Goal: Feedback & Contribution: Contribute content

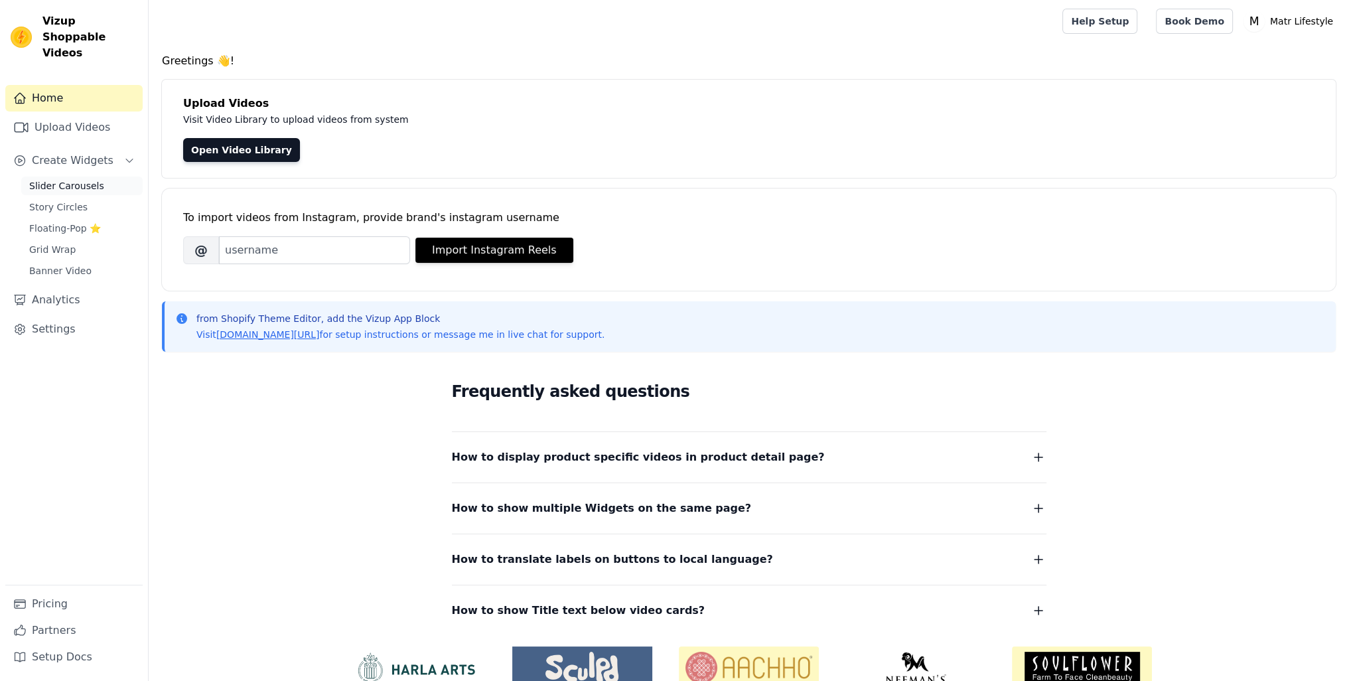
click at [60, 179] on span "Slider Carousels" at bounding box center [66, 185] width 75 height 13
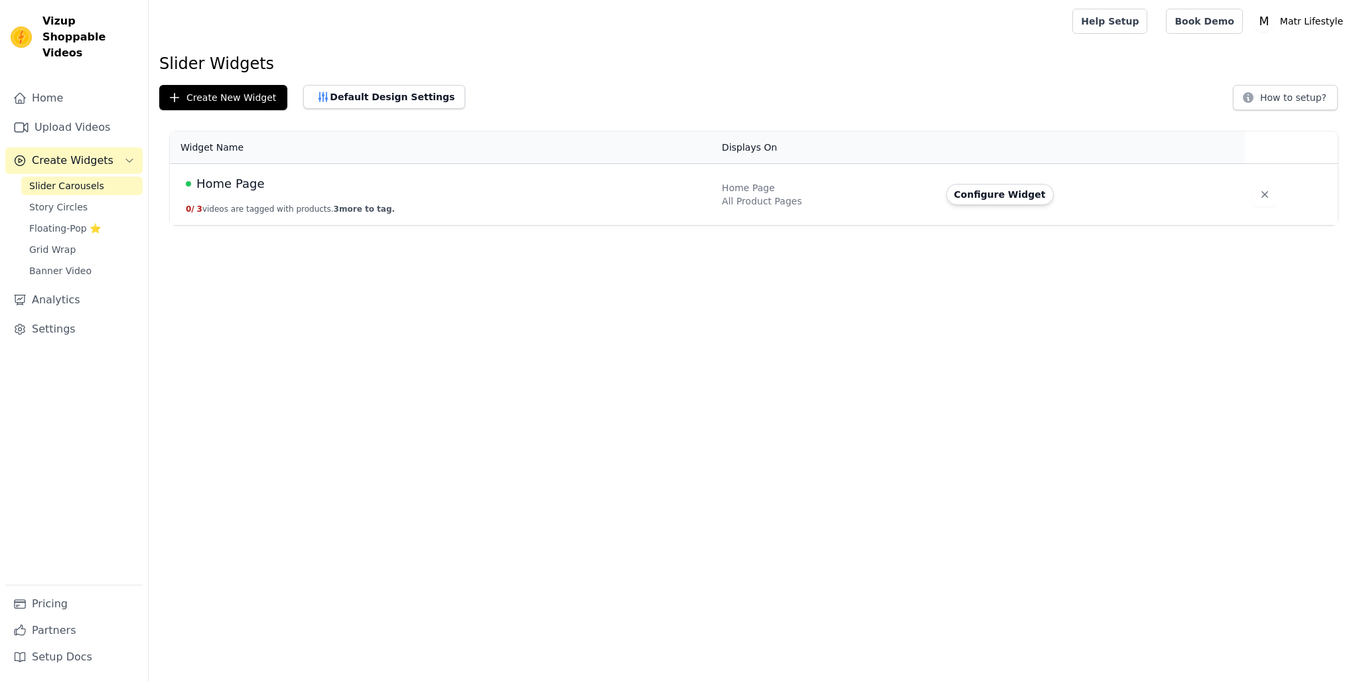
click at [261, 182] on div "Home Page" at bounding box center [446, 184] width 520 height 19
click at [236, 186] on span "Home Page" at bounding box center [230, 184] width 68 height 19
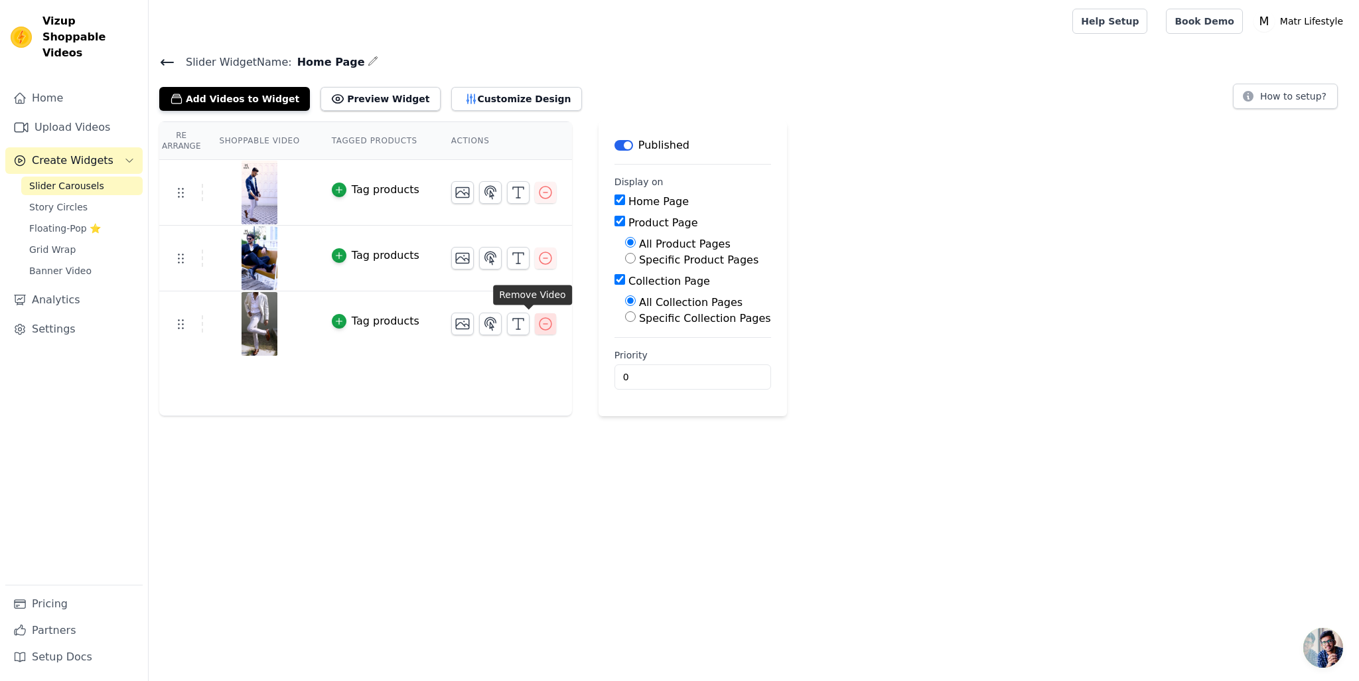
click at [539, 328] on icon "button" at bounding box center [545, 324] width 12 height 12
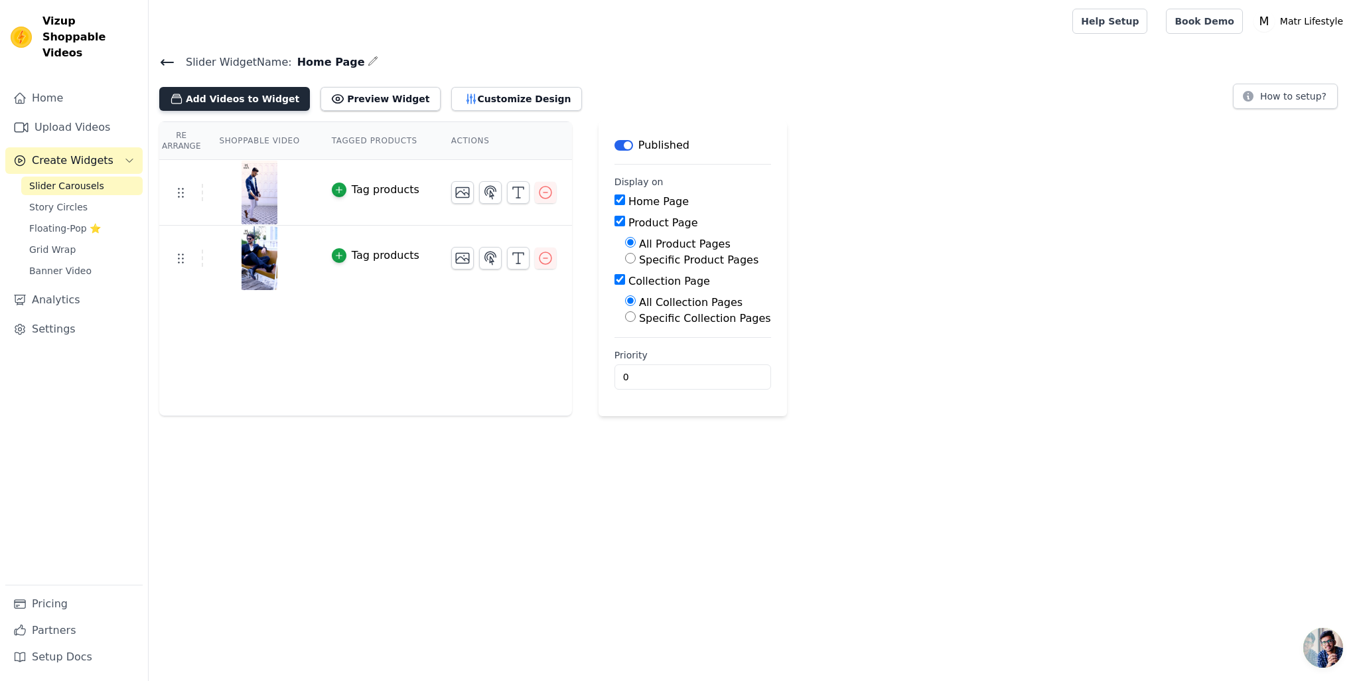
click at [239, 98] on button "Add Videos to Widget" at bounding box center [234, 99] width 151 height 24
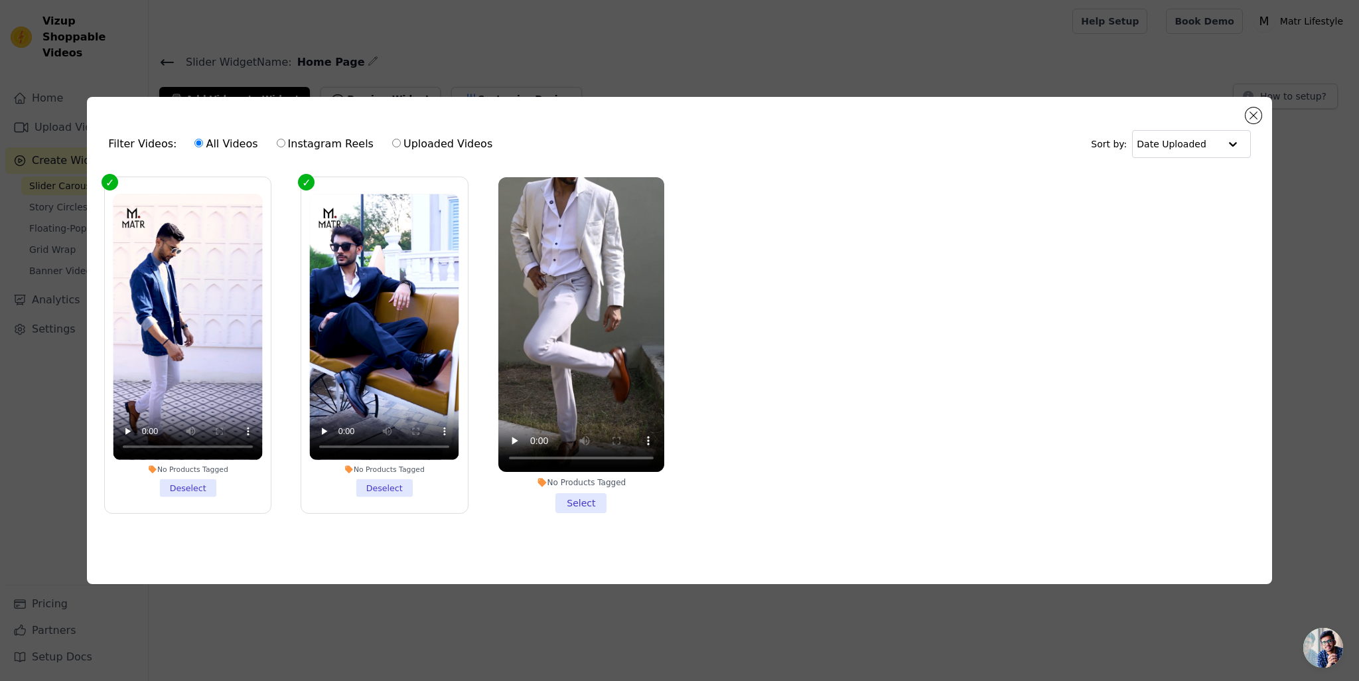
click at [415, 147] on label "Uploaded Videos" at bounding box center [443, 143] width 102 height 17
click at [401, 147] on input "Uploaded Videos" at bounding box center [396, 143] width 9 height 9
radio input "true"
click at [1258, 115] on button "Close modal" at bounding box center [1254, 115] width 16 height 16
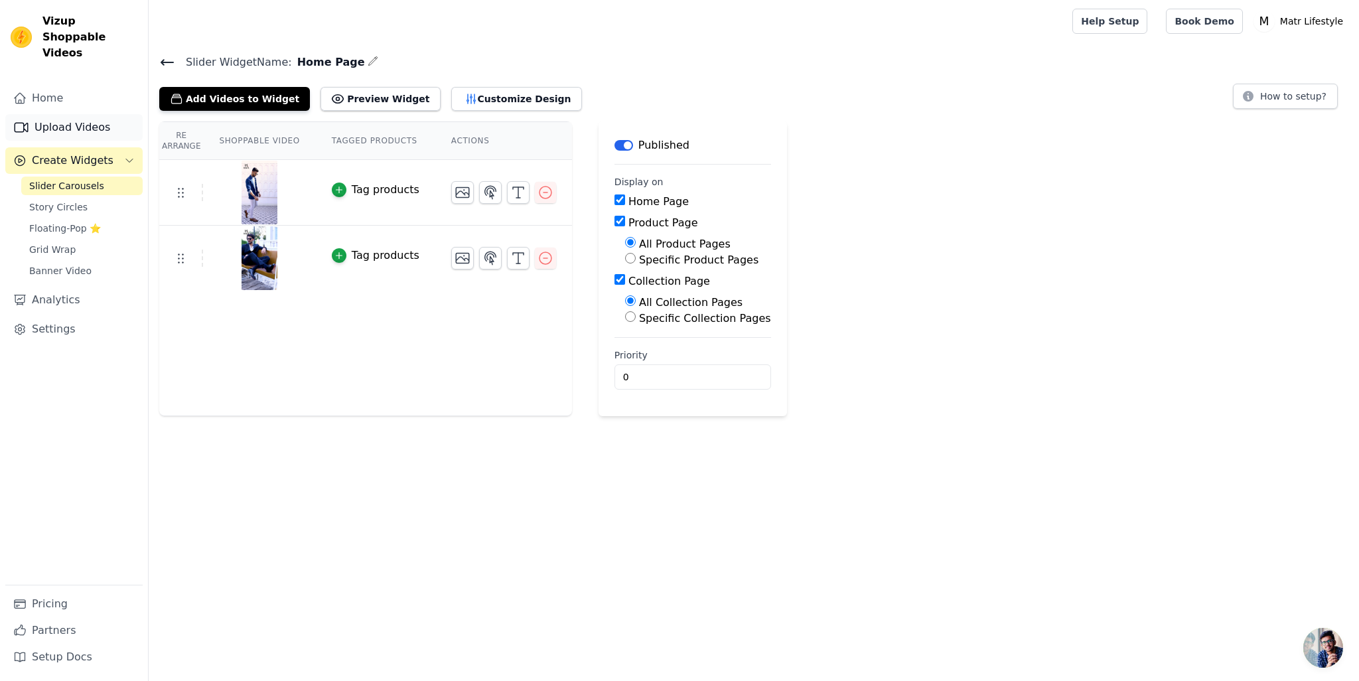
click at [81, 114] on link "Upload Videos" at bounding box center [73, 127] width 137 height 27
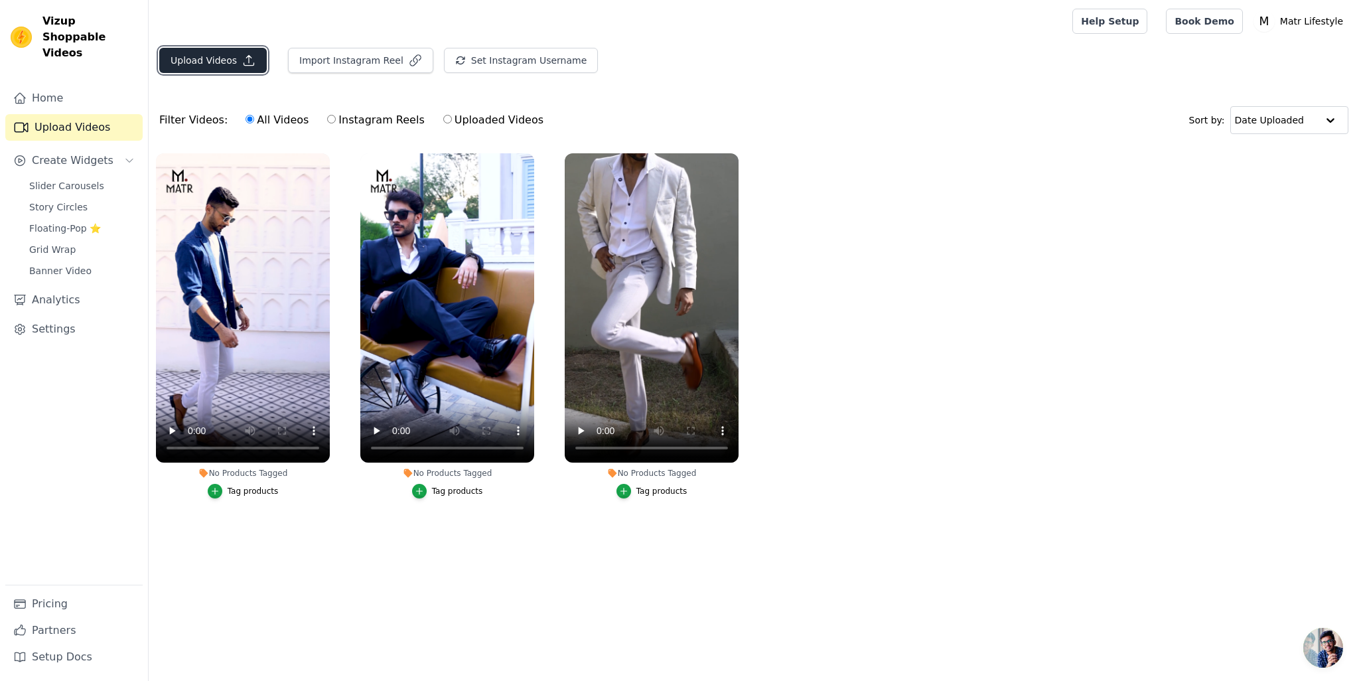
click at [202, 55] on button "Upload Videos" at bounding box center [212, 60] width 107 height 25
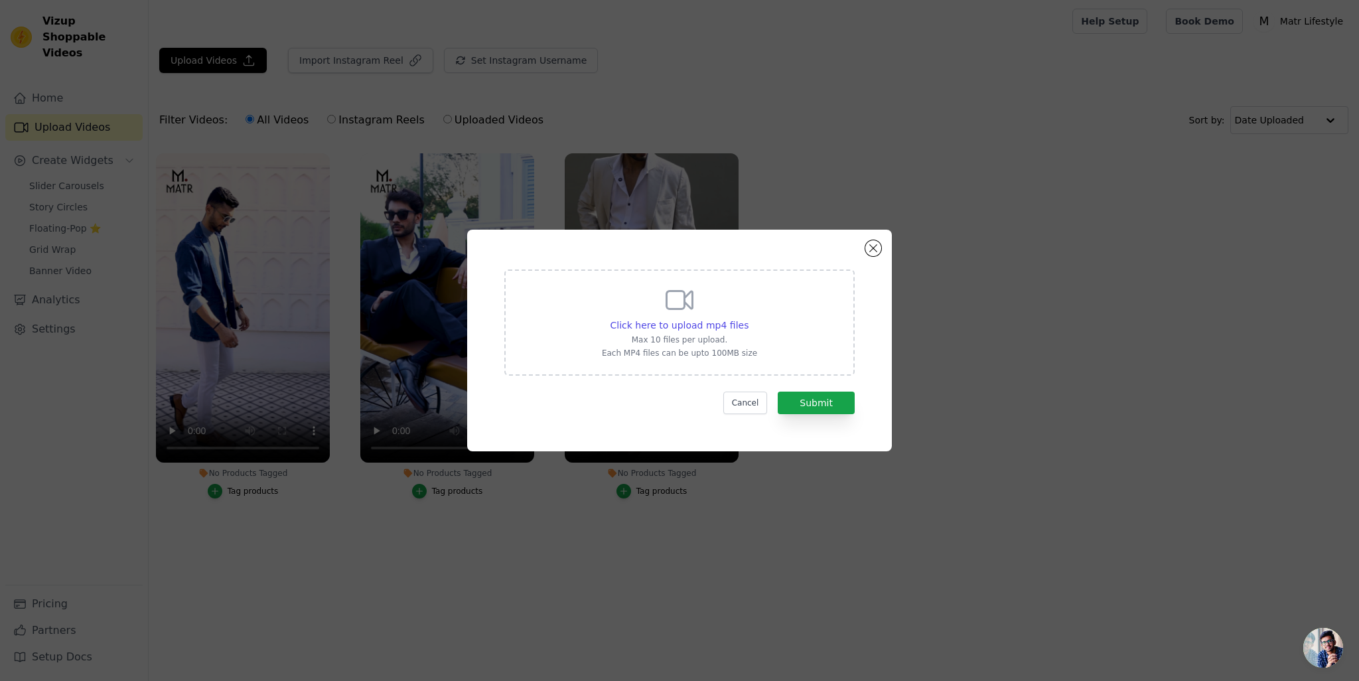
click at [676, 309] on icon at bounding box center [680, 300] width 26 height 18
click at [748, 318] on input "Click here to upload mp4 files Max 10 files per upload. Each MP4 files can be u…" at bounding box center [748, 318] width 1 height 1
type input "C:\fakepath\MATR - TL1BR Reel.mp4"
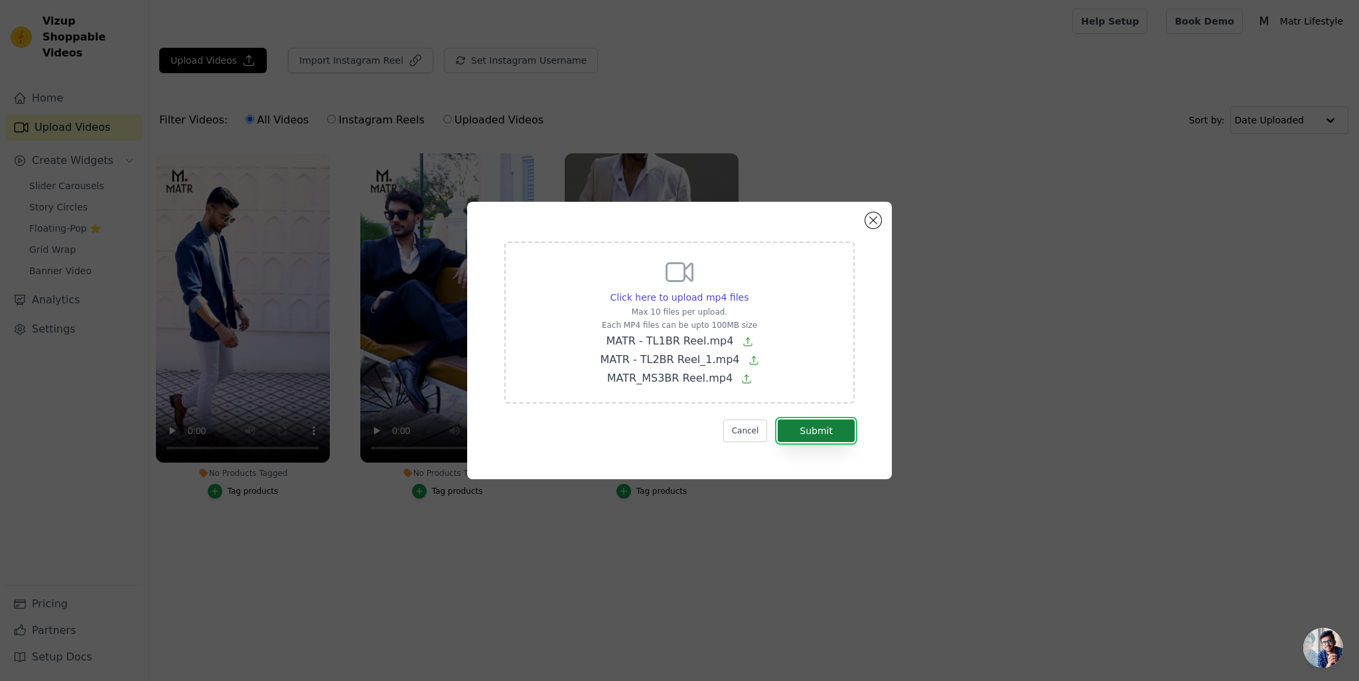
click at [816, 431] on button "Submit" at bounding box center [816, 430] width 77 height 23
